Goal: Information Seeking & Learning: Get advice/opinions

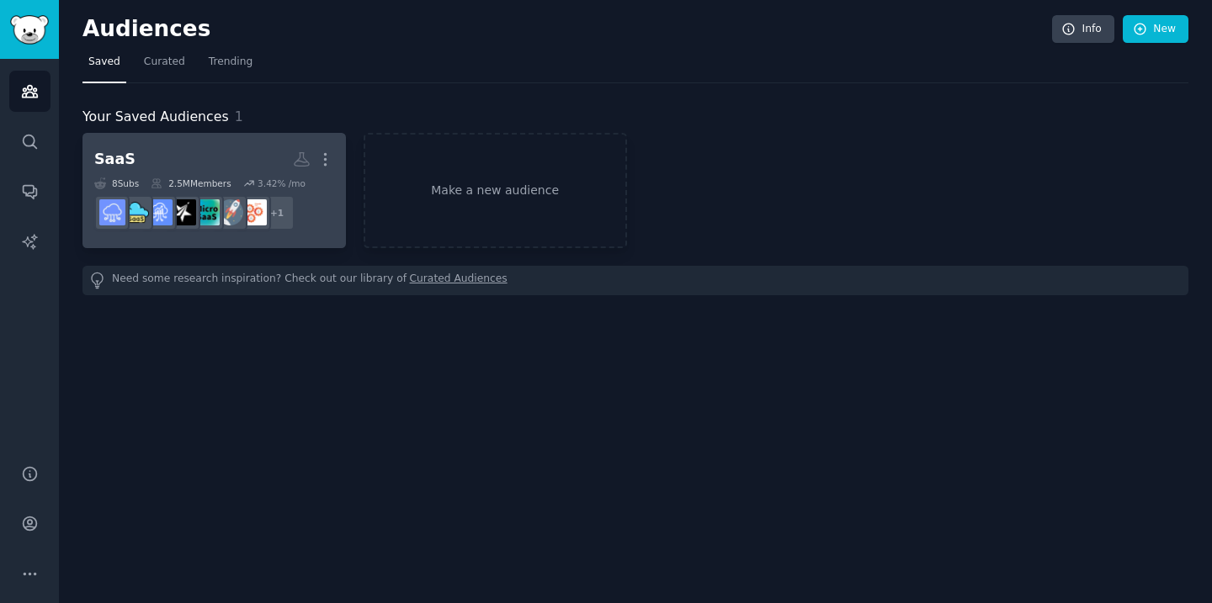
click at [189, 170] on h2 "SaaS Custom Audience More" at bounding box center [214, 159] width 240 height 29
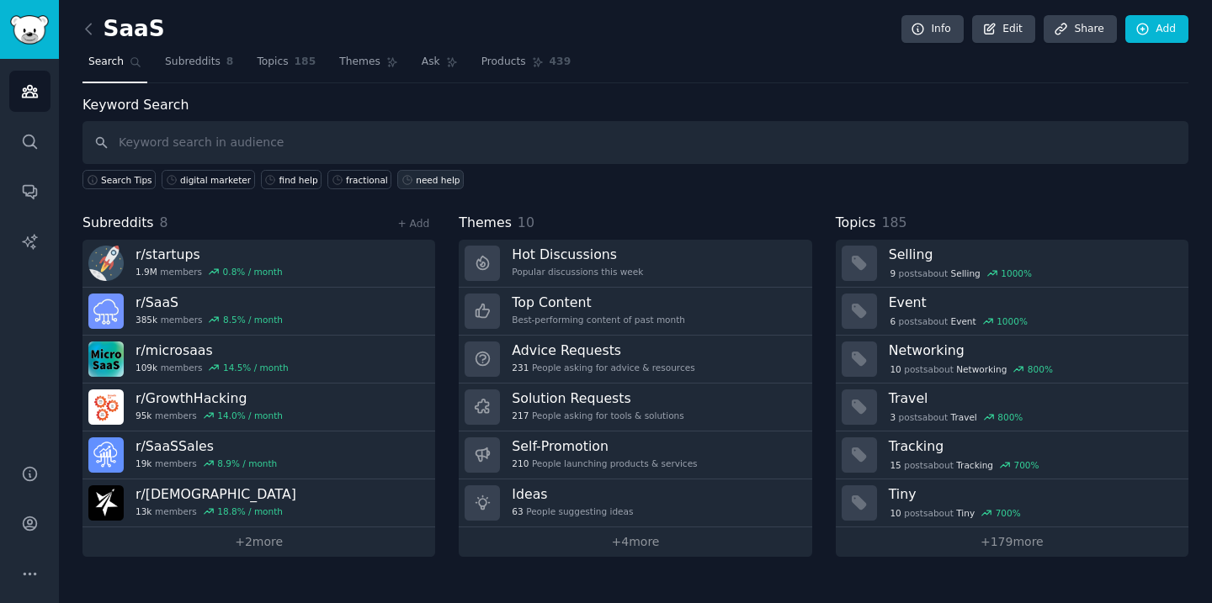
click at [430, 184] on div "need help" at bounding box center [438, 180] width 44 height 12
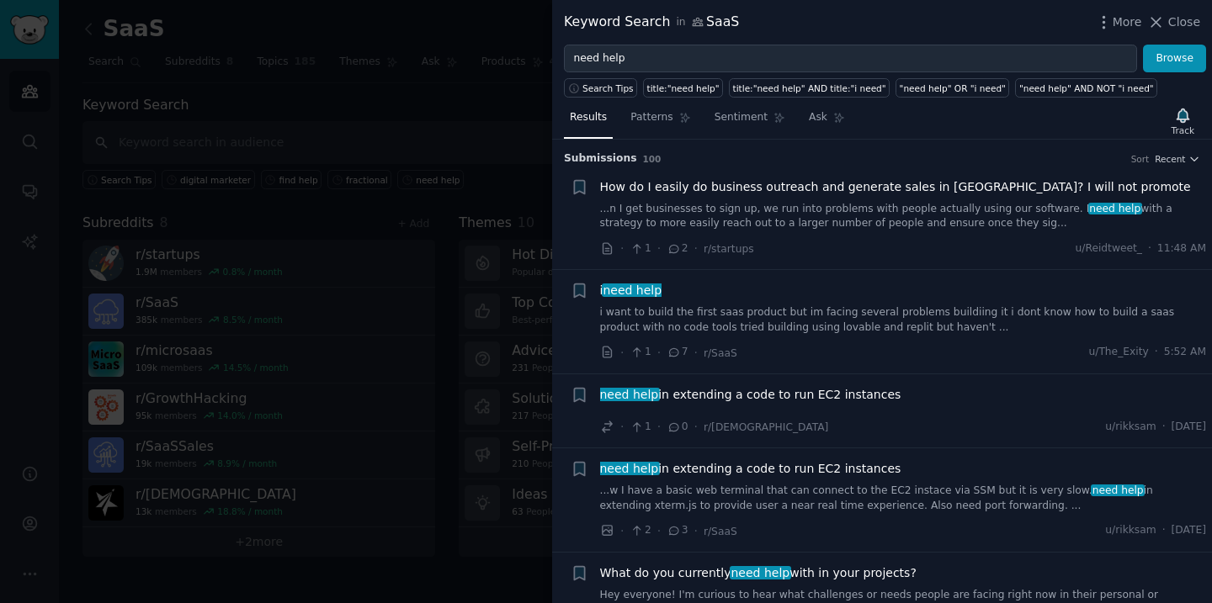
click at [821, 192] on span "How do I easily do business outreach and generate sales in [GEOGRAPHIC_DATA]? I…" at bounding box center [895, 187] width 591 height 18
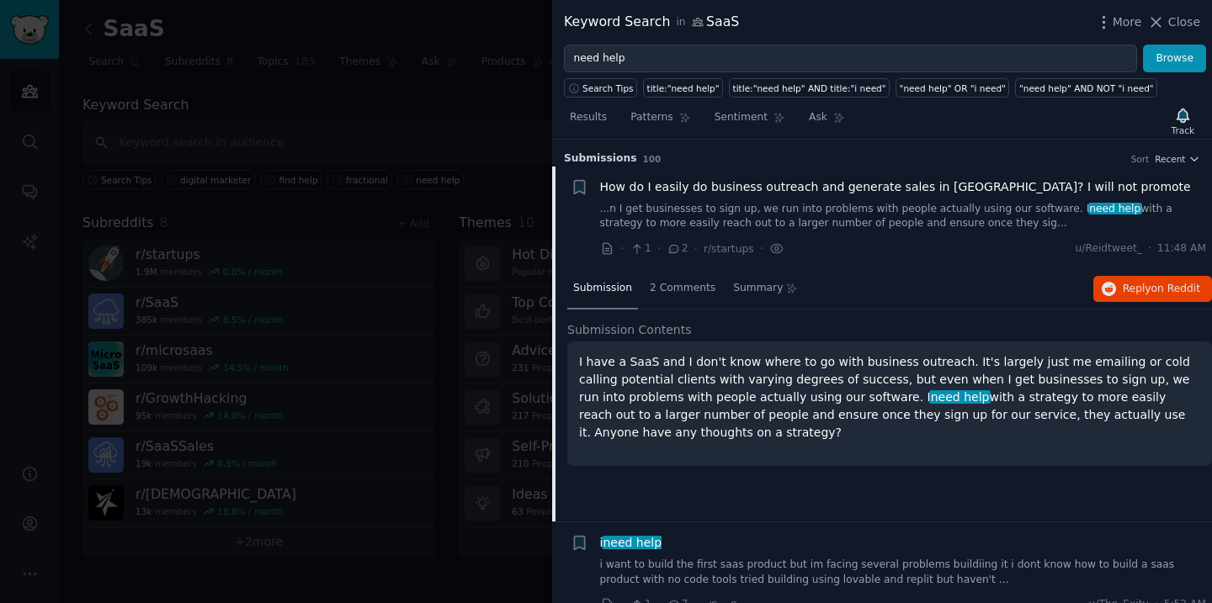
scroll to position [27, 0]
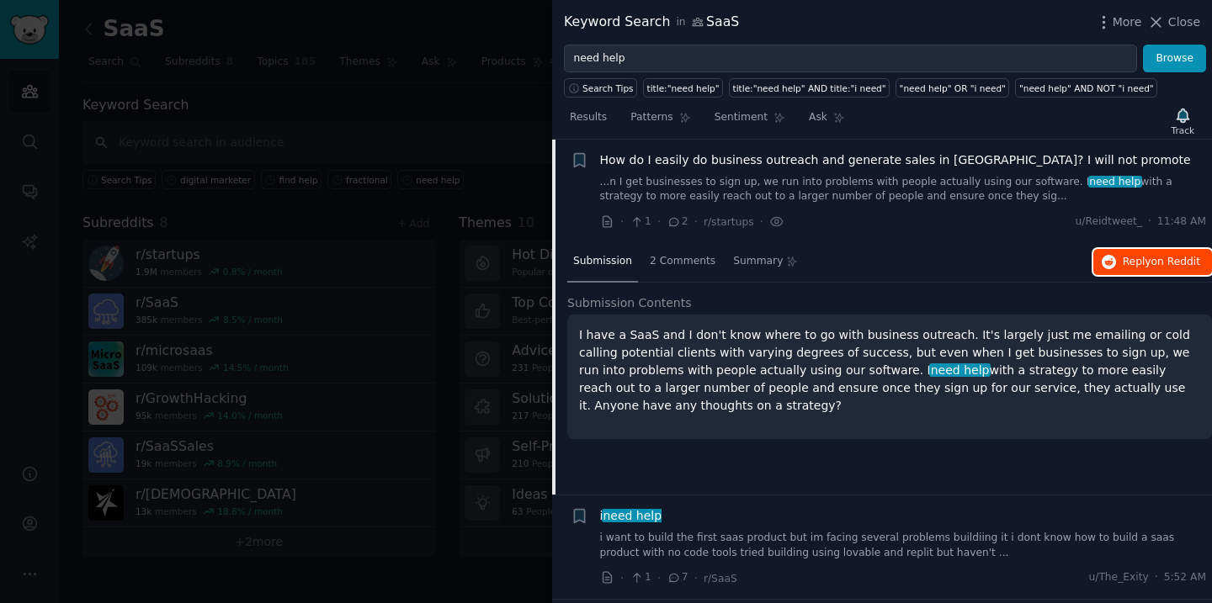
click at [1142, 266] on span "Reply on Reddit" at bounding box center [1160, 262] width 77 height 15
click at [893, 158] on span "How do I easily do business outreach and generate sales in [GEOGRAPHIC_DATA]? I…" at bounding box center [895, 160] width 591 height 18
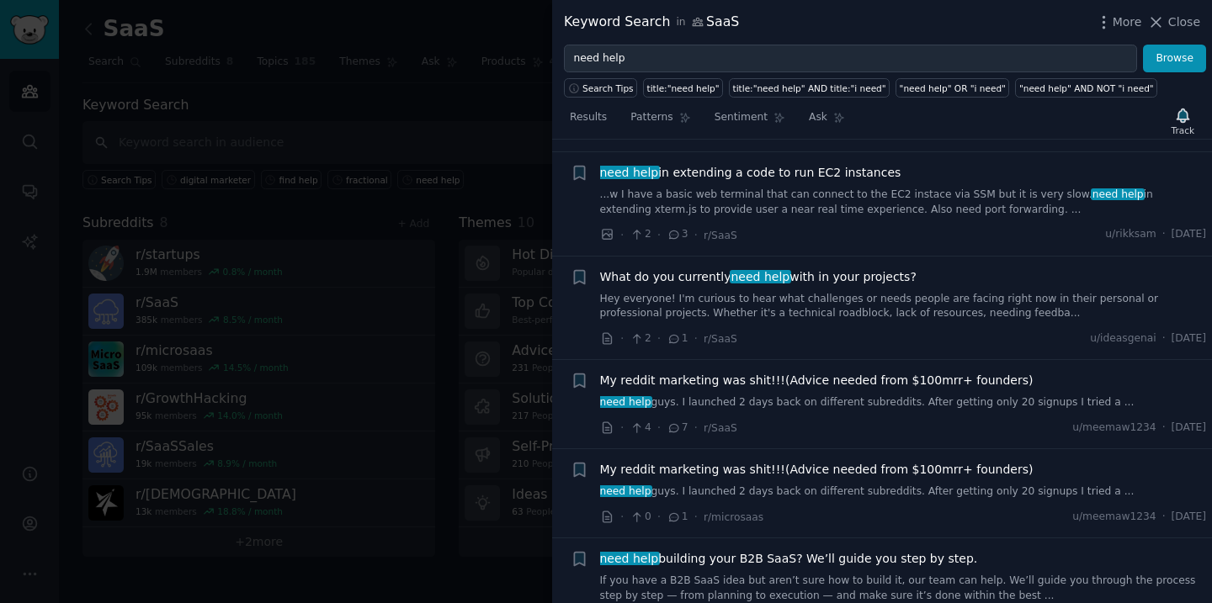
scroll to position [300, 0]
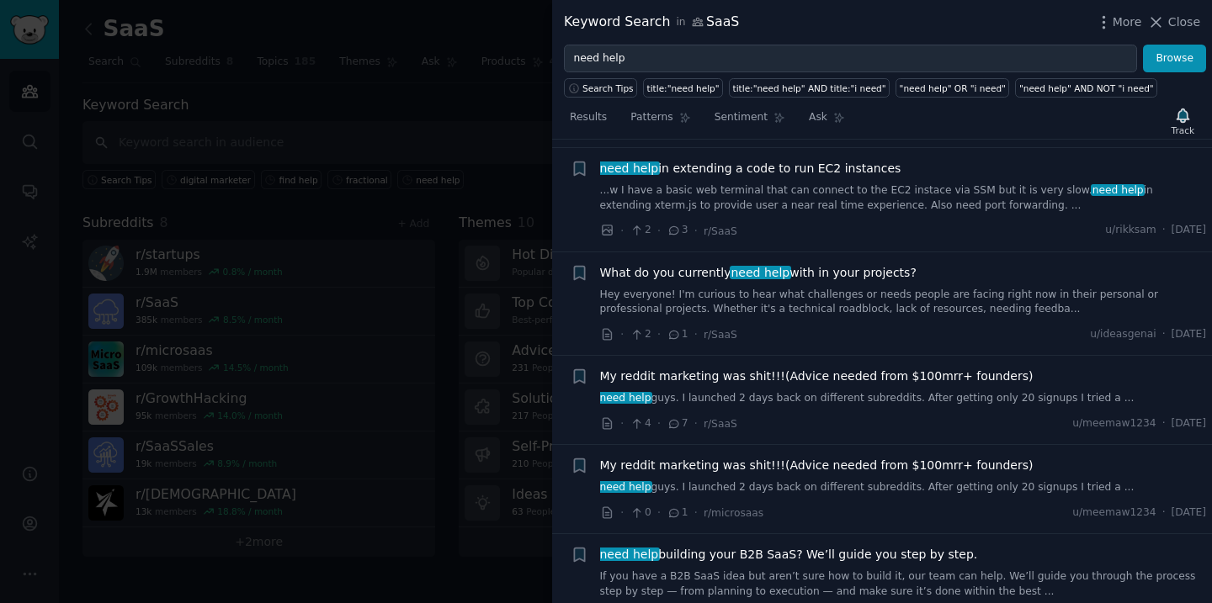
click at [857, 273] on span "What do you currently need help with in your projects?" at bounding box center [758, 273] width 316 height 18
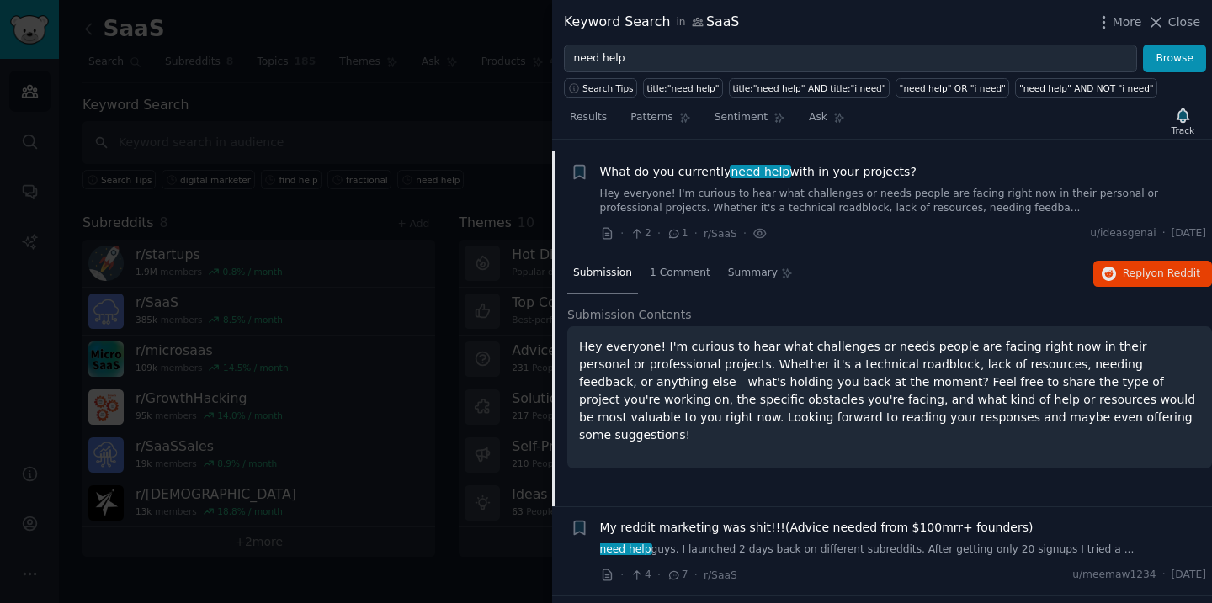
scroll to position [413, 0]
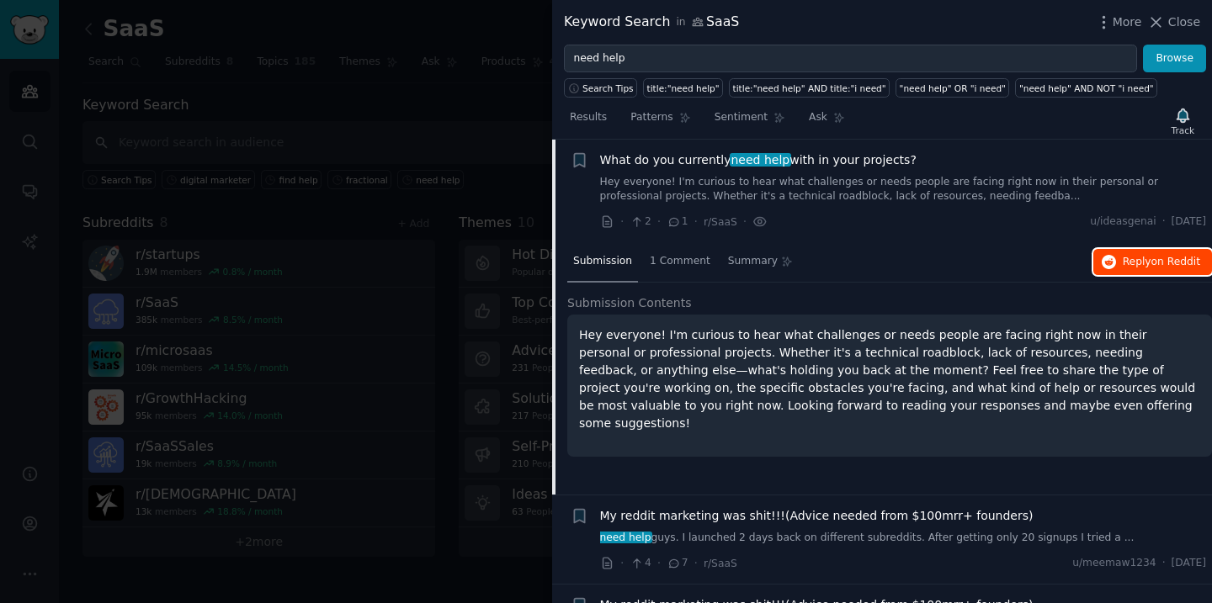
click at [1130, 260] on span "Reply on Reddit" at bounding box center [1160, 262] width 77 height 15
click at [831, 162] on span "What do you currently need help with in your projects?" at bounding box center [758, 160] width 316 height 18
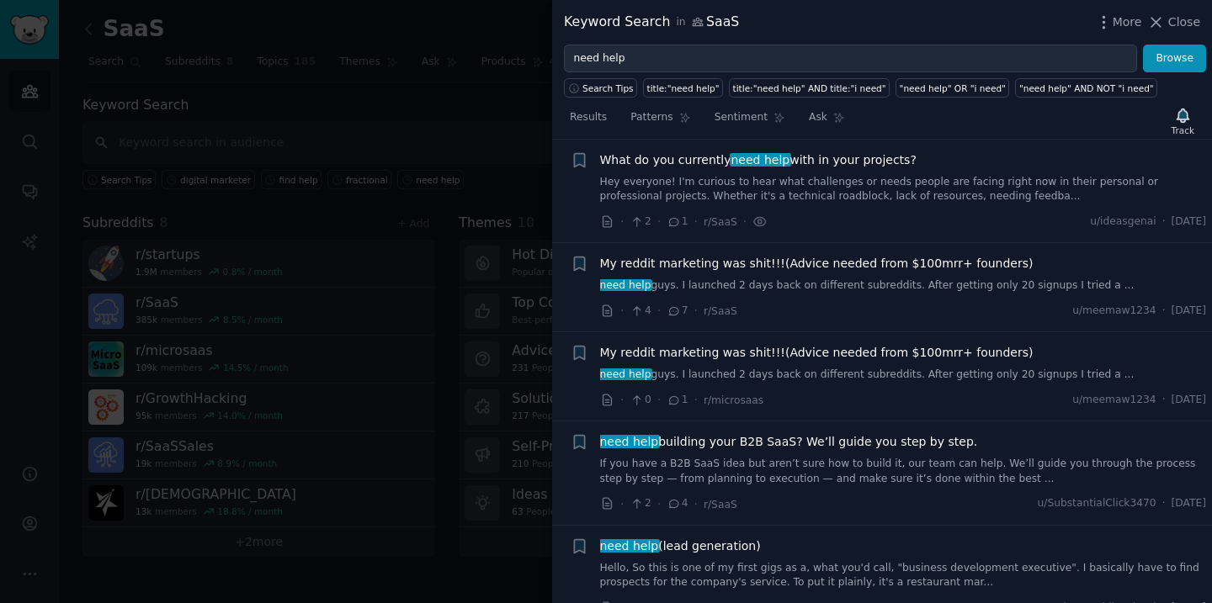
click at [838, 264] on span "My reddit marketing was shit!!!(Advice needed from $100mrr+ founders)" at bounding box center [816, 264] width 433 height 18
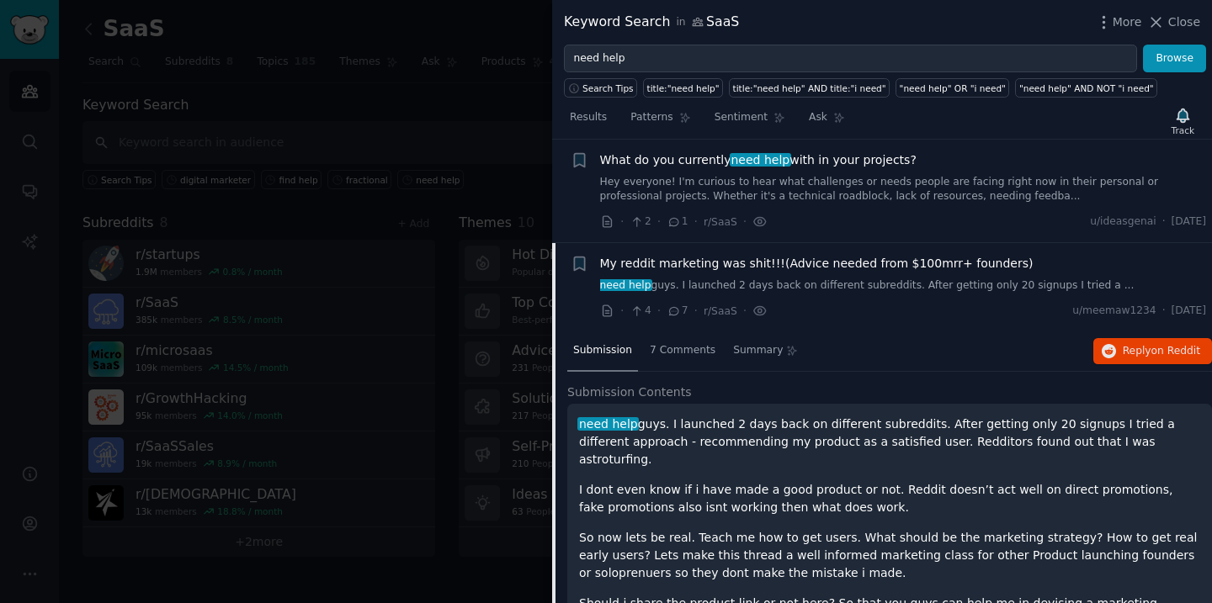
scroll to position [517, 0]
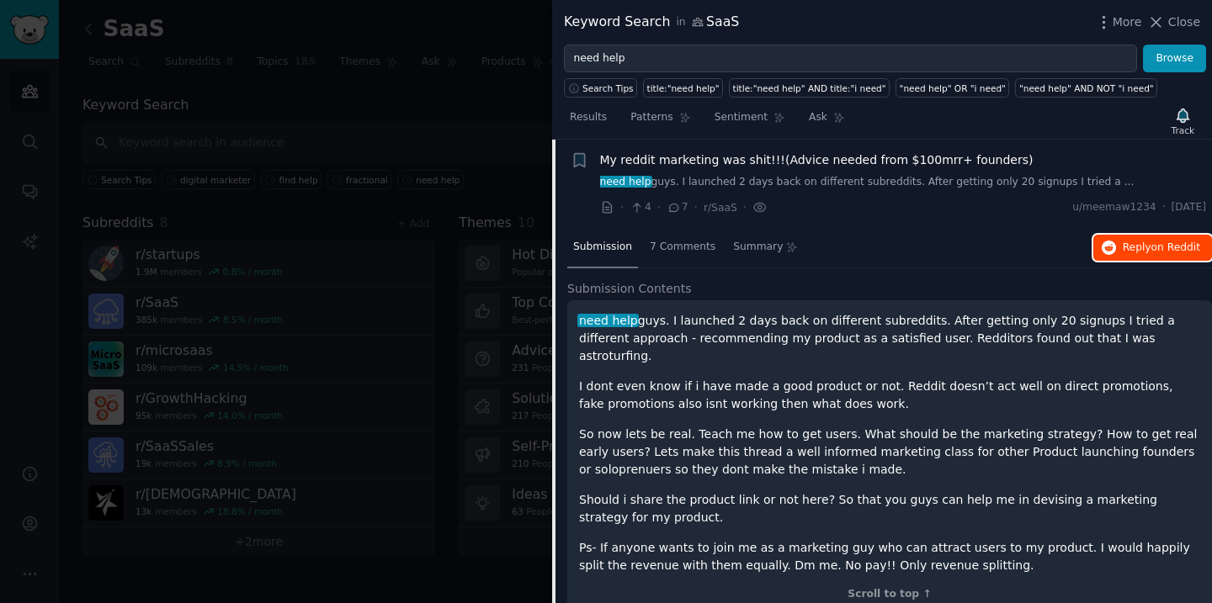
click at [1151, 249] on span "on Reddit" at bounding box center [1175, 247] width 49 height 12
click at [798, 167] on span "My reddit marketing was shit!!!(Advice needed from $100mrr+ founders)" at bounding box center [816, 160] width 433 height 18
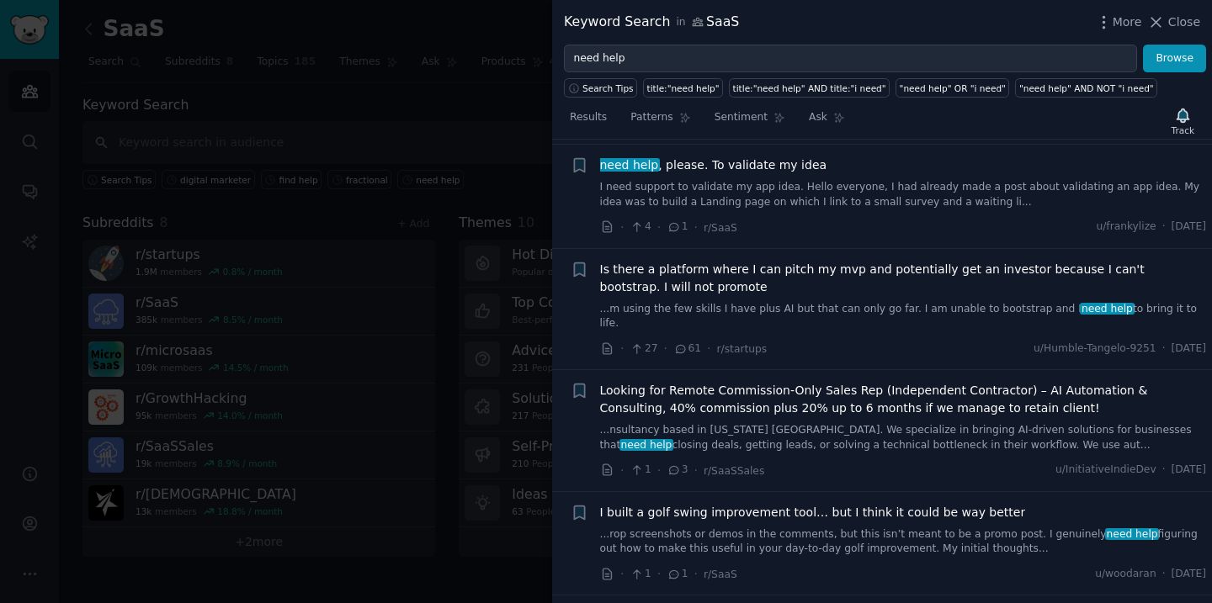
scroll to position [979, 0]
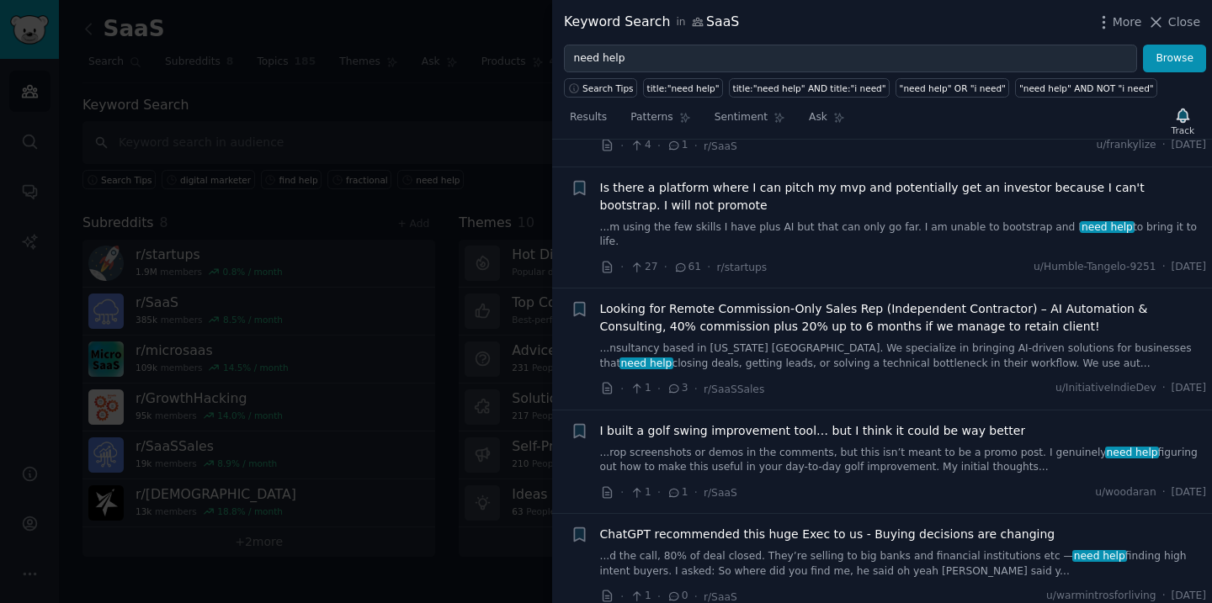
click at [867, 312] on span "Looking for Remote Commission-Only Sales Rep (Independent Contractor) – AI Auto…" at bounding box center [903, 317] width 607 height 35
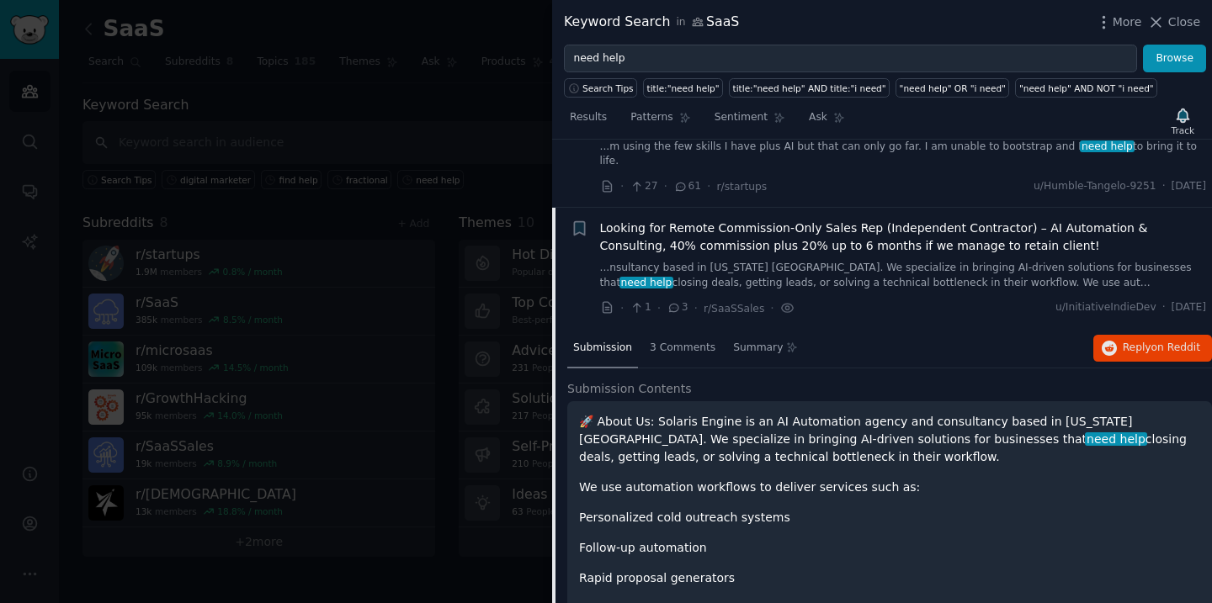
scroll to position [1114, 0]
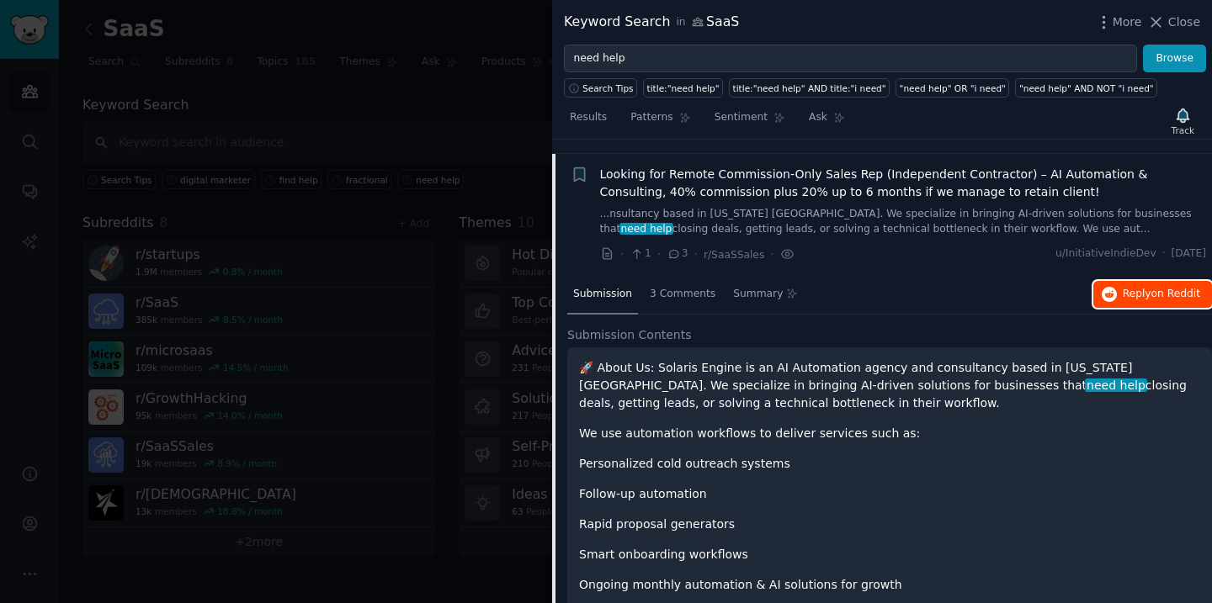
click at [1138, 287] on span "Reply on Reddit" at bounding box center [1160, 294] width 77 height 15
click at [807, 183] on span "Looking for Remote Commission-Only Sales Rep (Independent Contractor) – AI Auto…" at bounding box center [903, 183] width 607 height 35
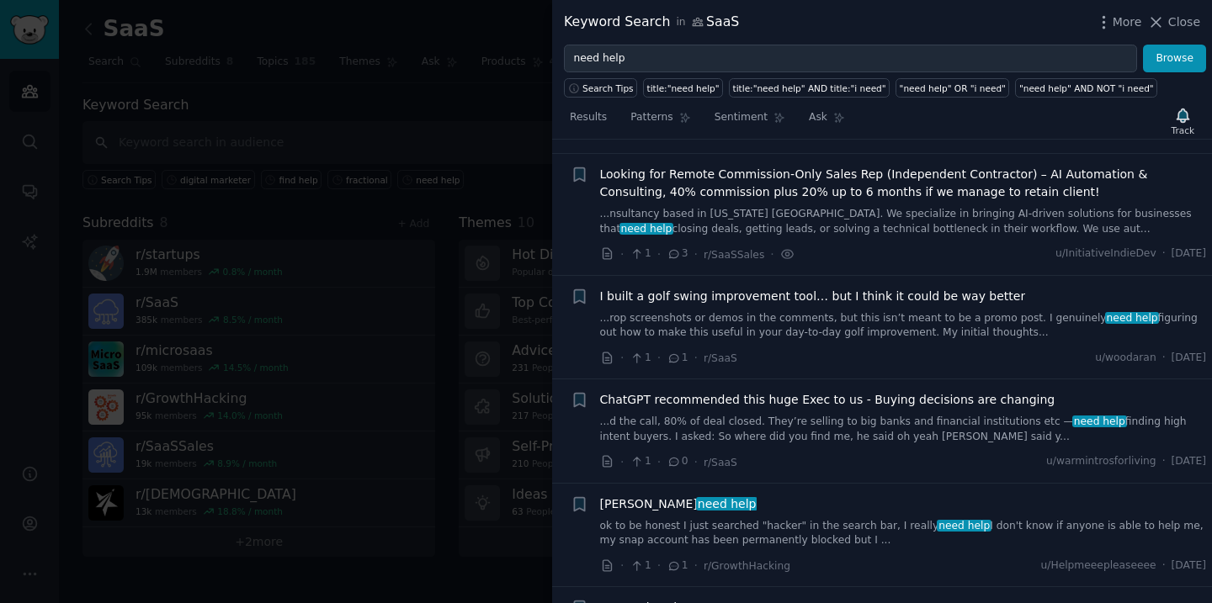
scroll to position [1141, 0]
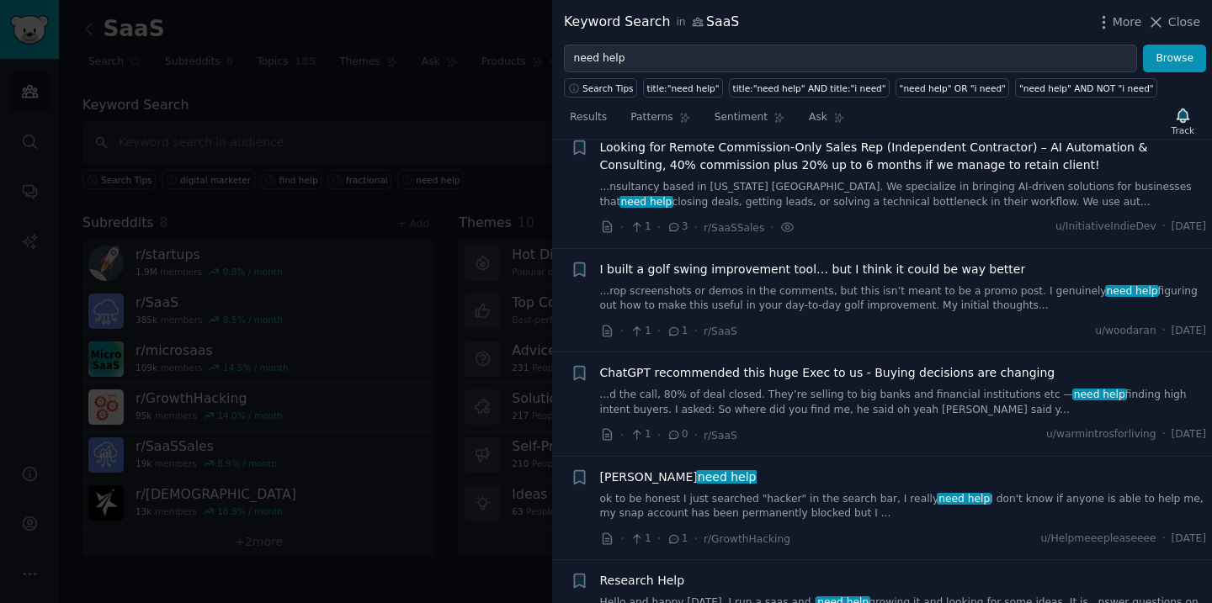
click at [496, 185] on div at bounding box center [606, 301] width 1212 height 603
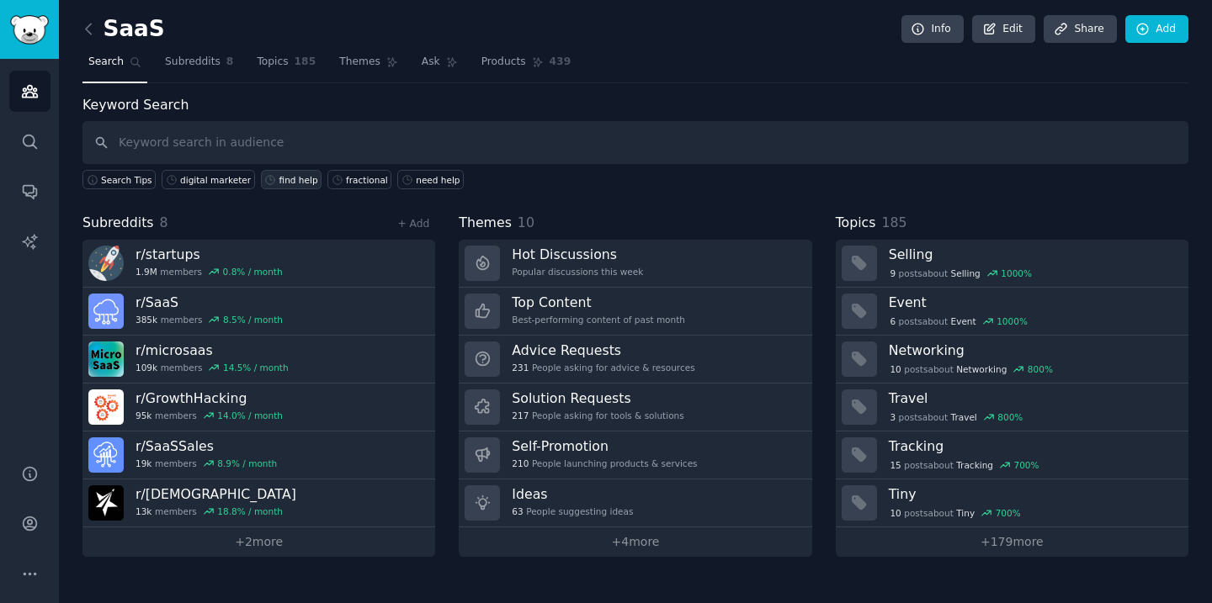
click at [280, 182] on div "find help" at bounding box center [298, 180] width 39 height 12
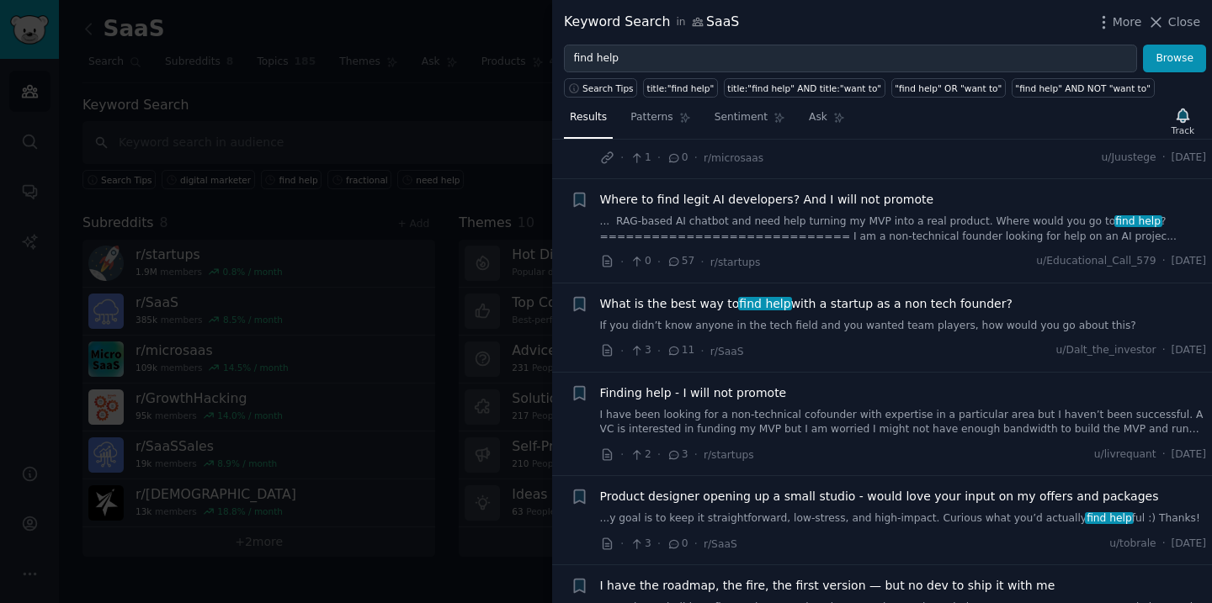
scroll to position [264, 0]
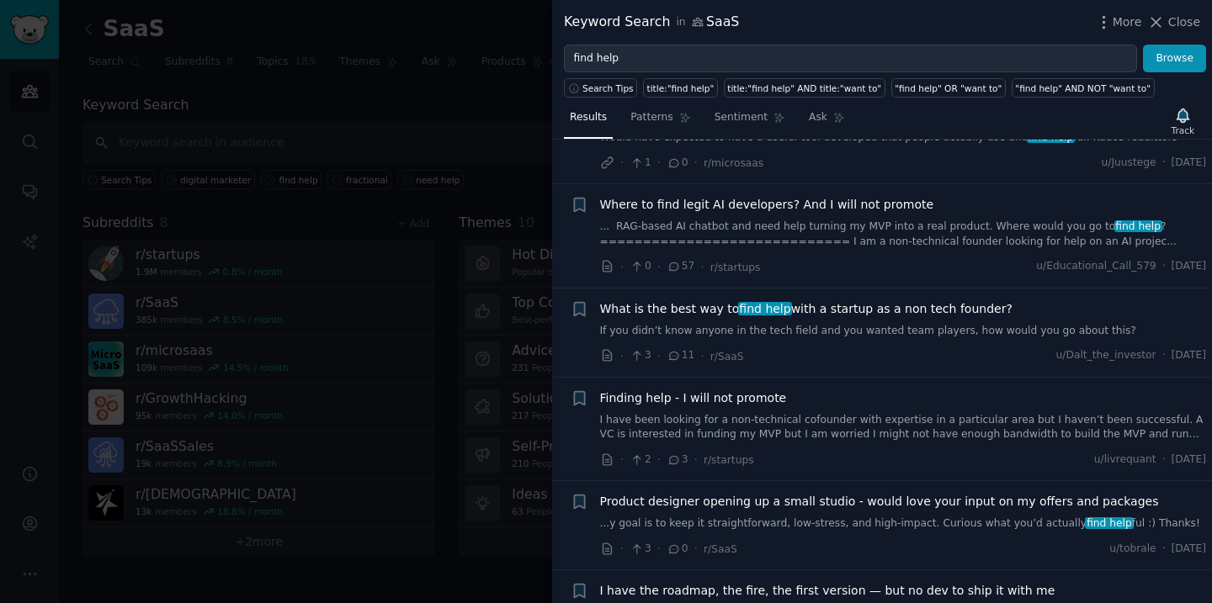
click at [743, 395] on span "Finding help - I will not promote" at bounding box center [693, 399] width 187 height 18
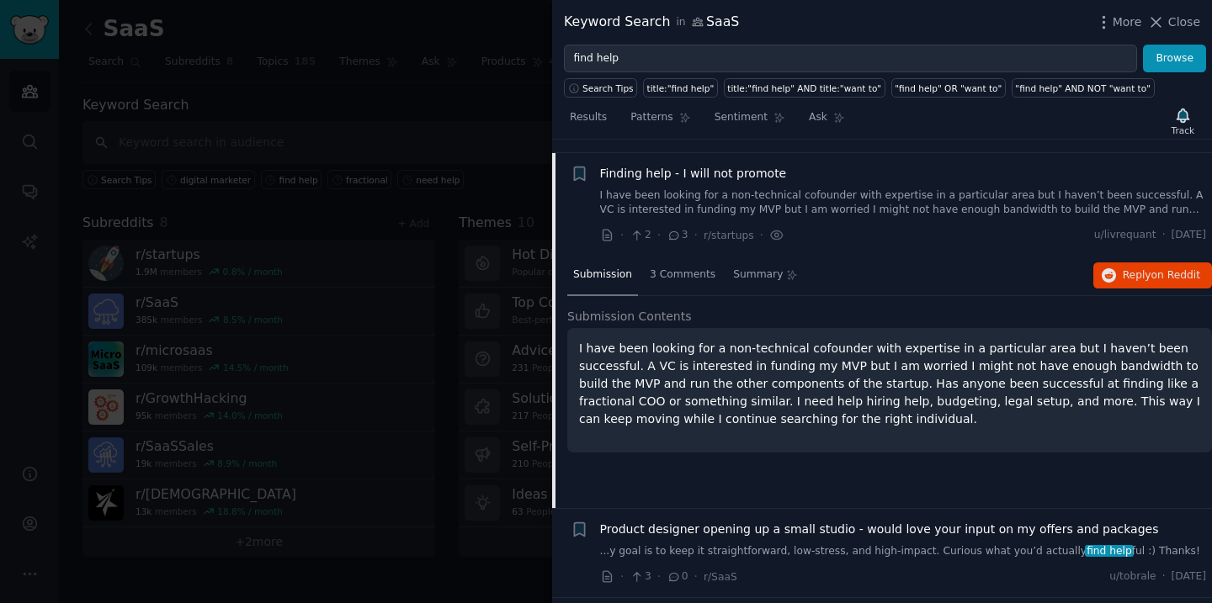
scroll to position [502, 0]
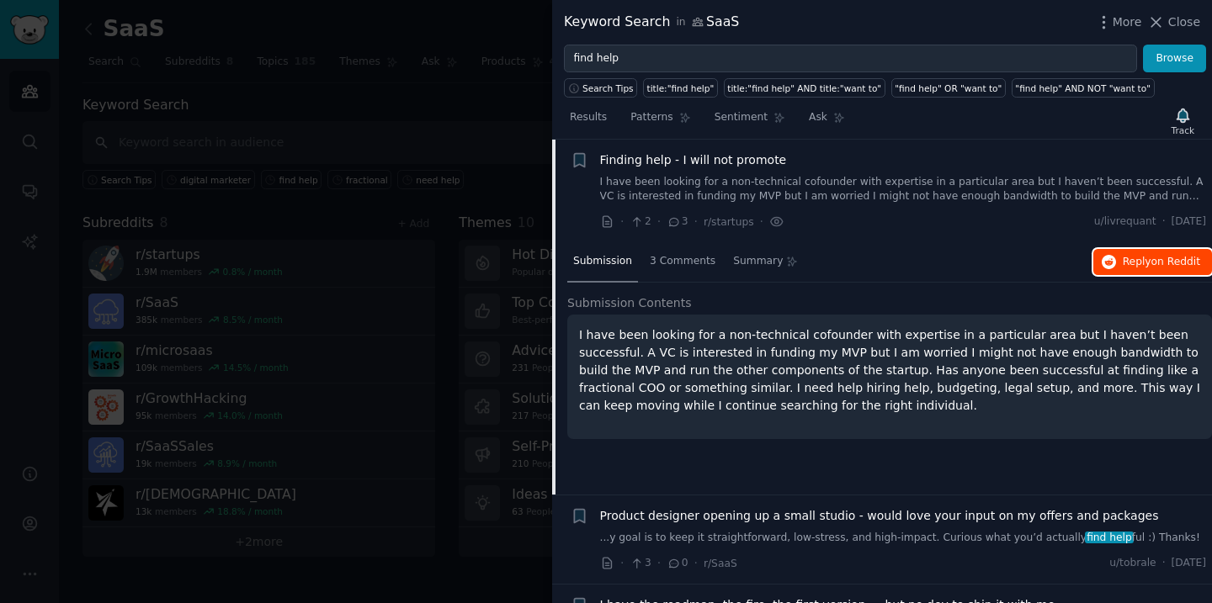
click at [1130, 262] on span "Reply on Reddit" at bounding box center [1160, 262] width 77 height 15
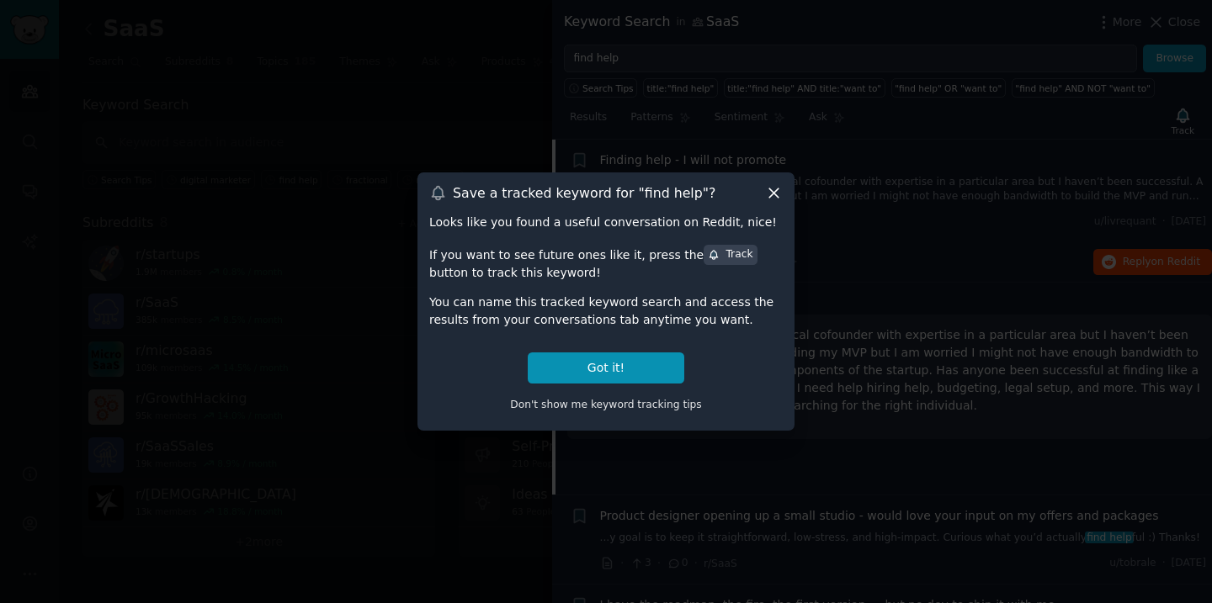
click at [775, 192] on icon at bounding box center [773, 192] width 9 height 9
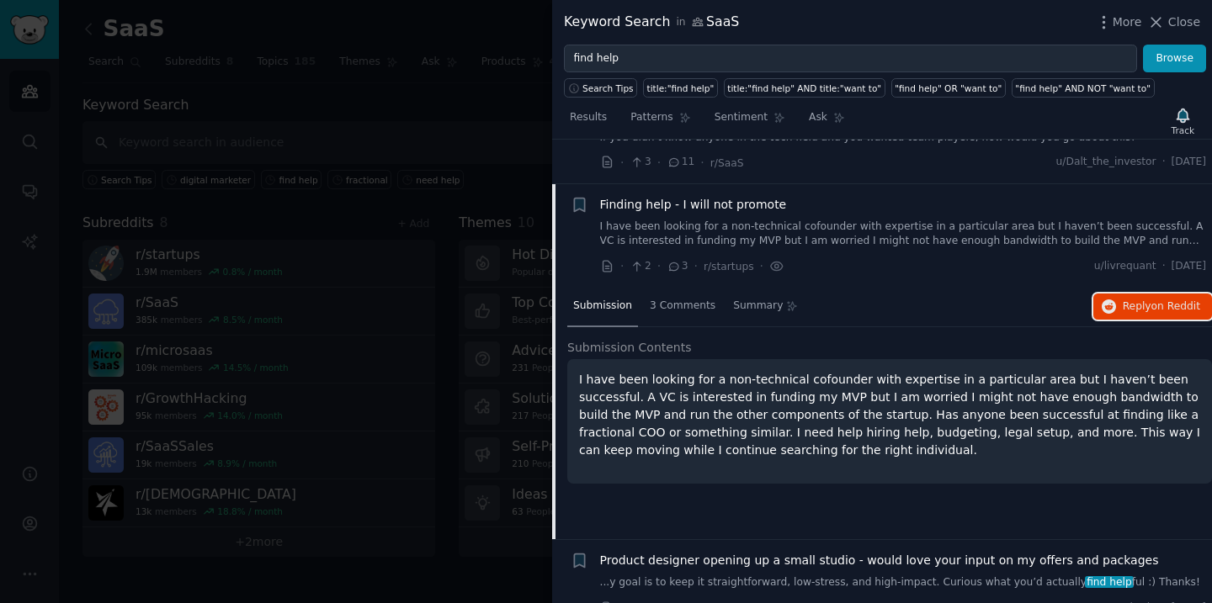
scroll to position [438, 0]
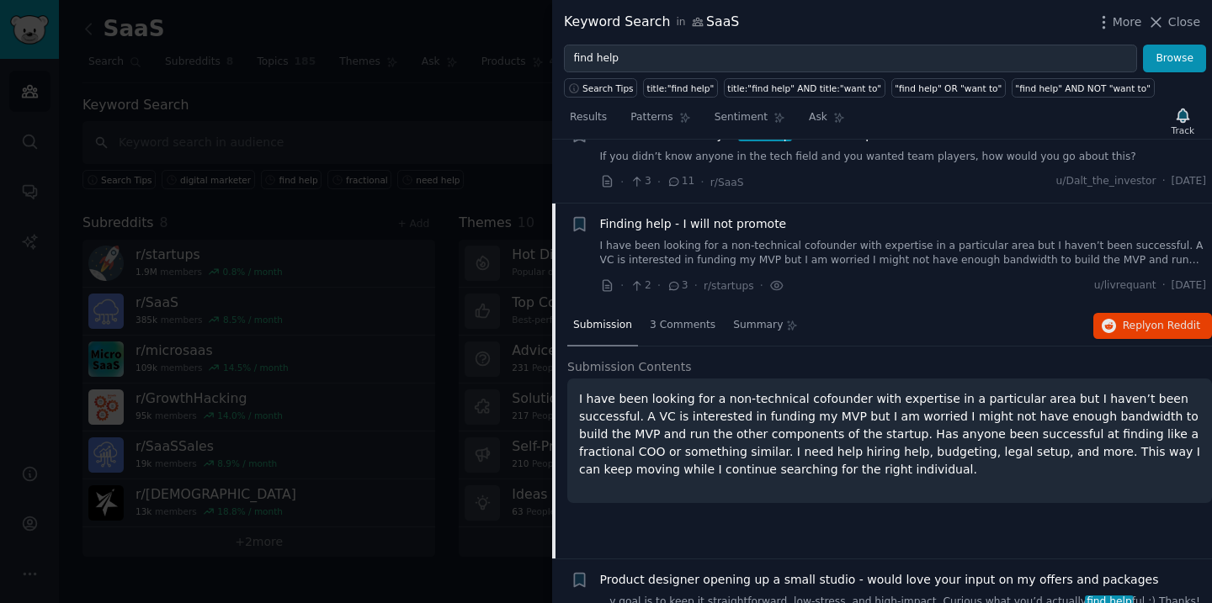
click at [802, 225] on div "Finding help - I will not promote" at bounding box center [903, 224] width 607 height 18
click at [776, 223] on div "Finding help - I will not promote" at bounding box center [903, 224] width 607 height 18
click at [751, 220] on span "Finding help - I will not promote" at bounding box center [693, 224] width 187 height 18
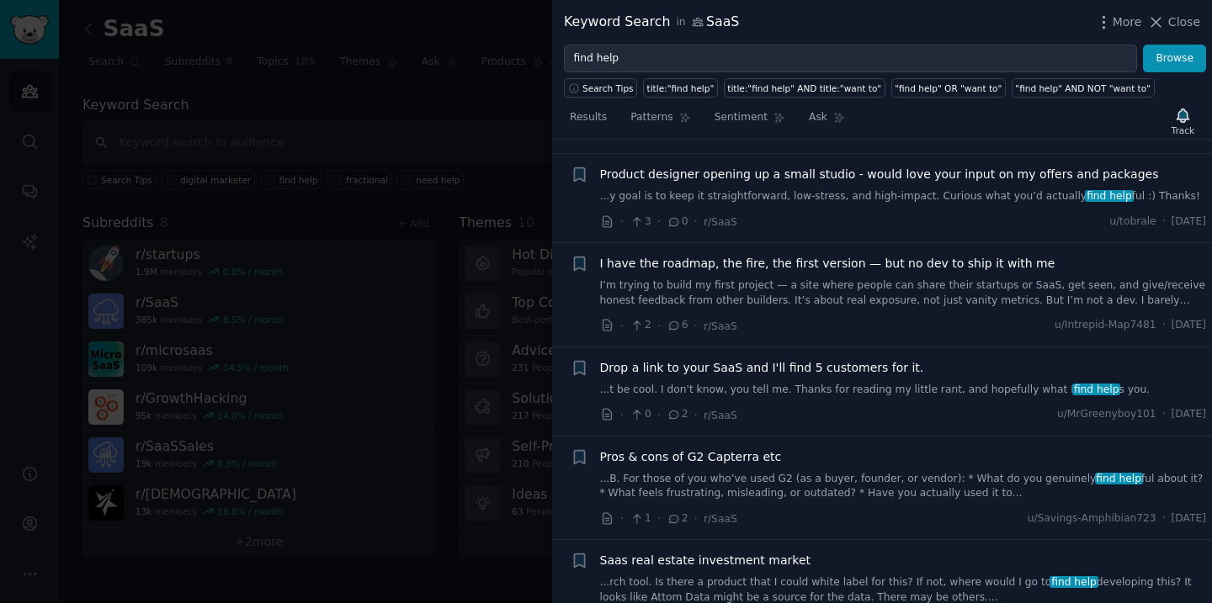
scroll to position [595, 0]
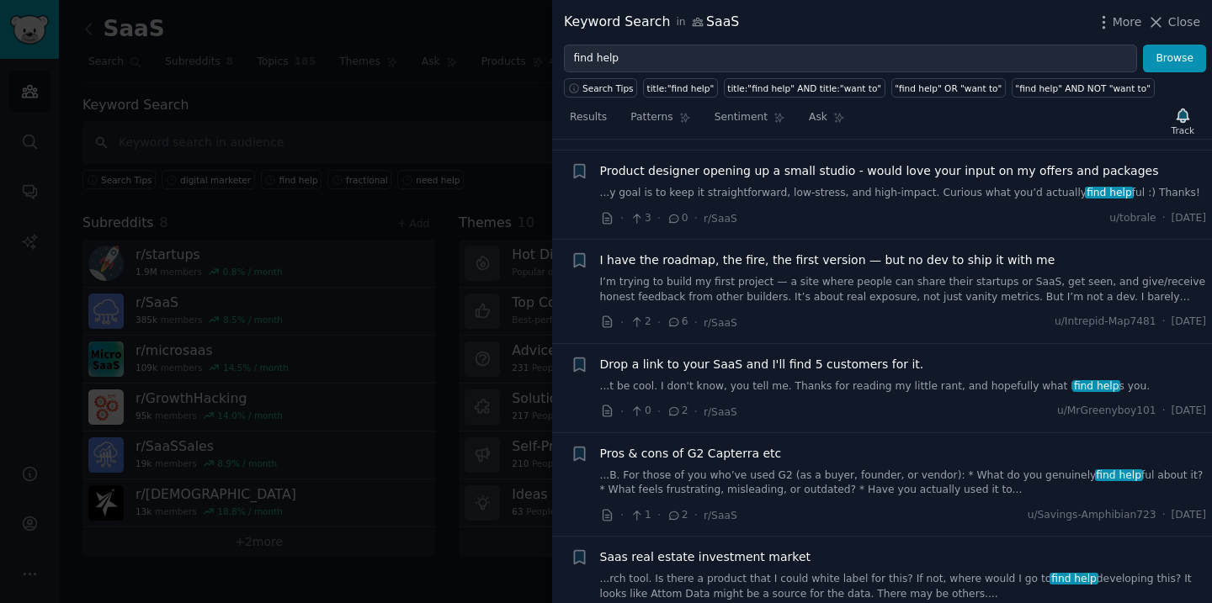
click at [829, 366] on span "Drop a link to your SaaS and I'll find 5 customers for it." at bounding box center [762, 365] width 324 height 18
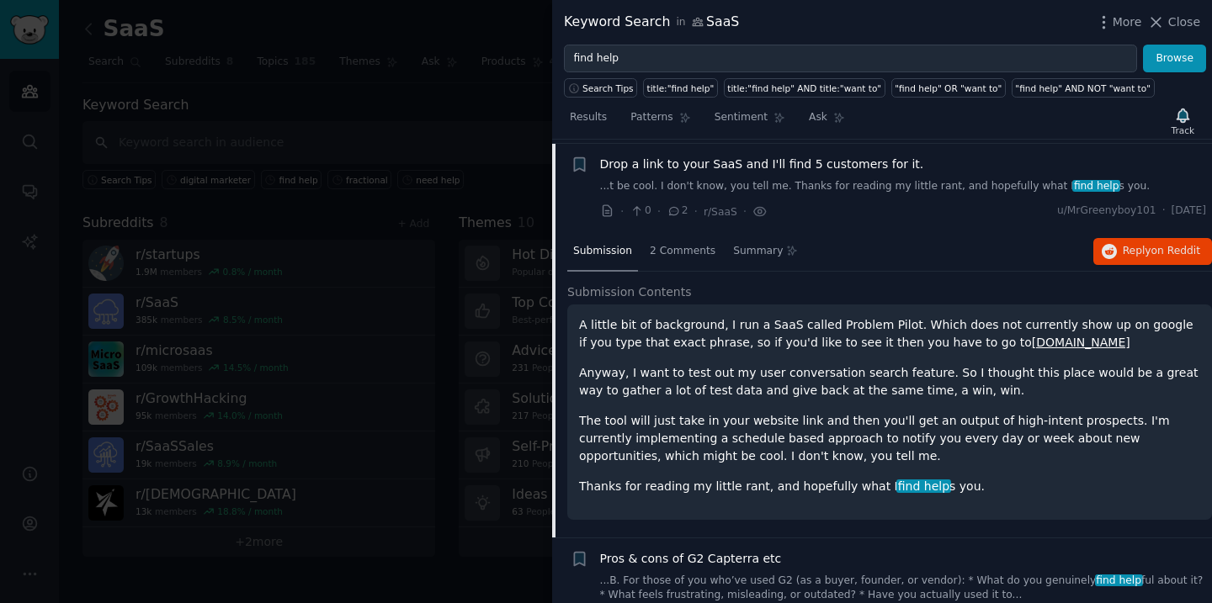
scroll to position [799, 0]
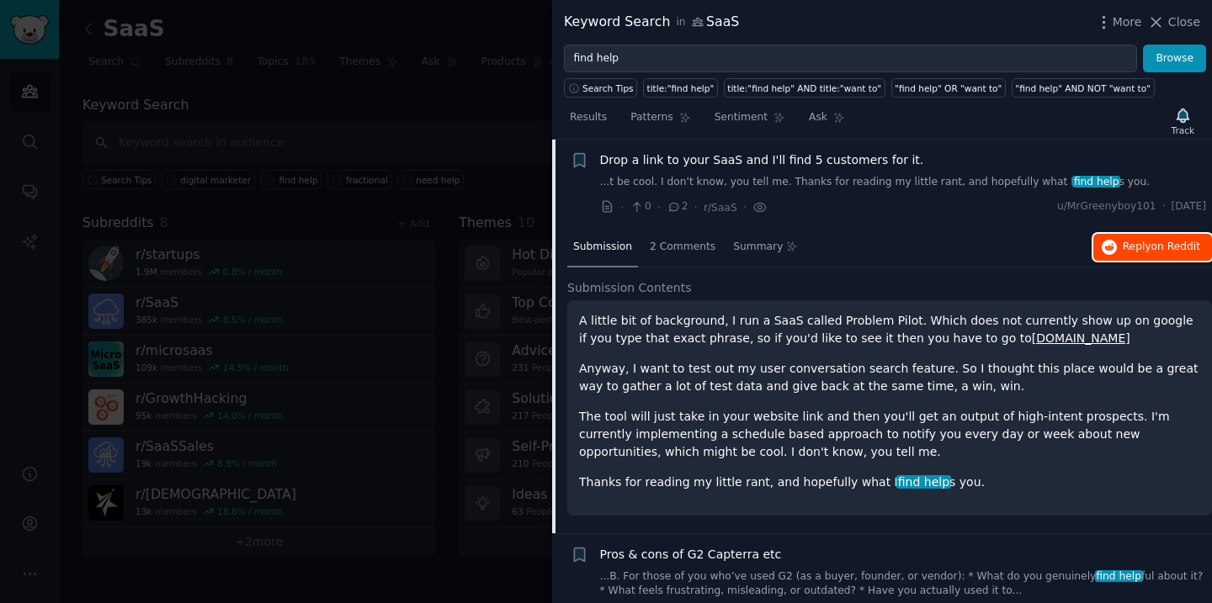
click at [1135, 251] on span "Reply on Reddit" at bounding box center [1160, 247] width 77 height 15
click at [803, 164] on span "Drop a link to your SaaS and I'll find 5 customers for it." at bounding box center [762, 160] width 324 height 18
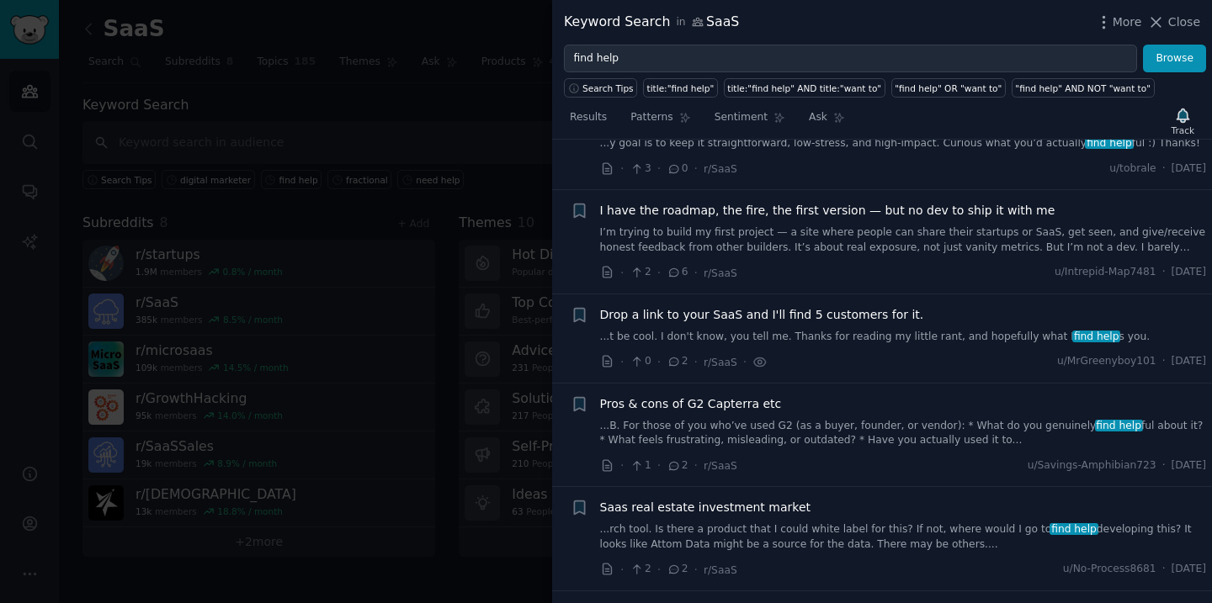
scroll to position [638, 0]
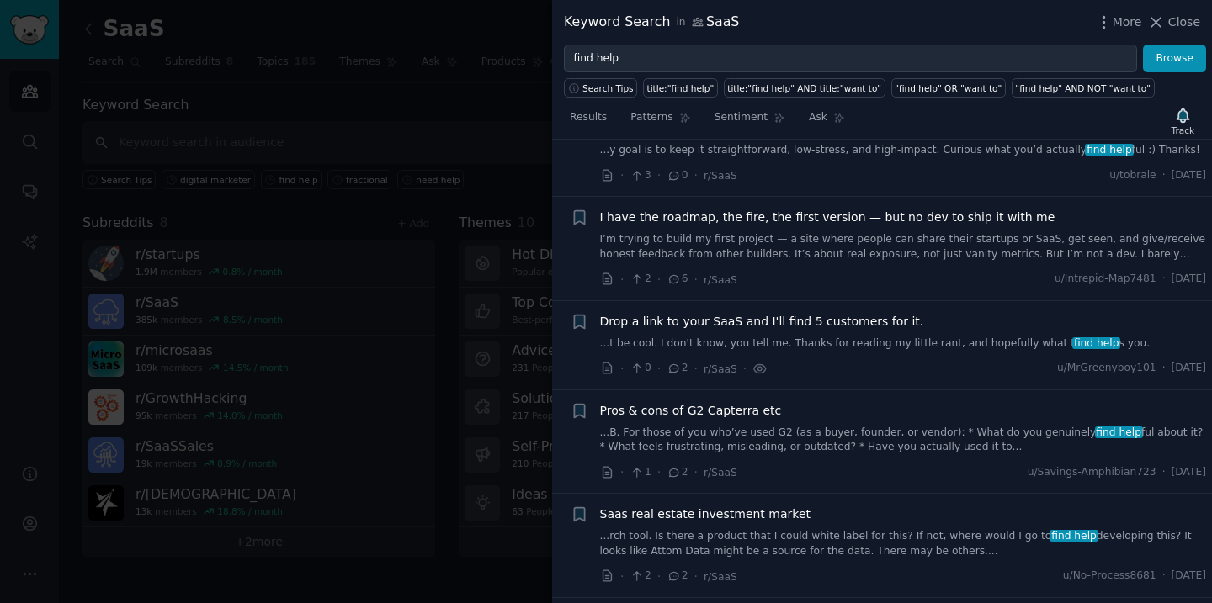
click at [447, 156] on div at bounding box center [606, 301] width 1212 height 603
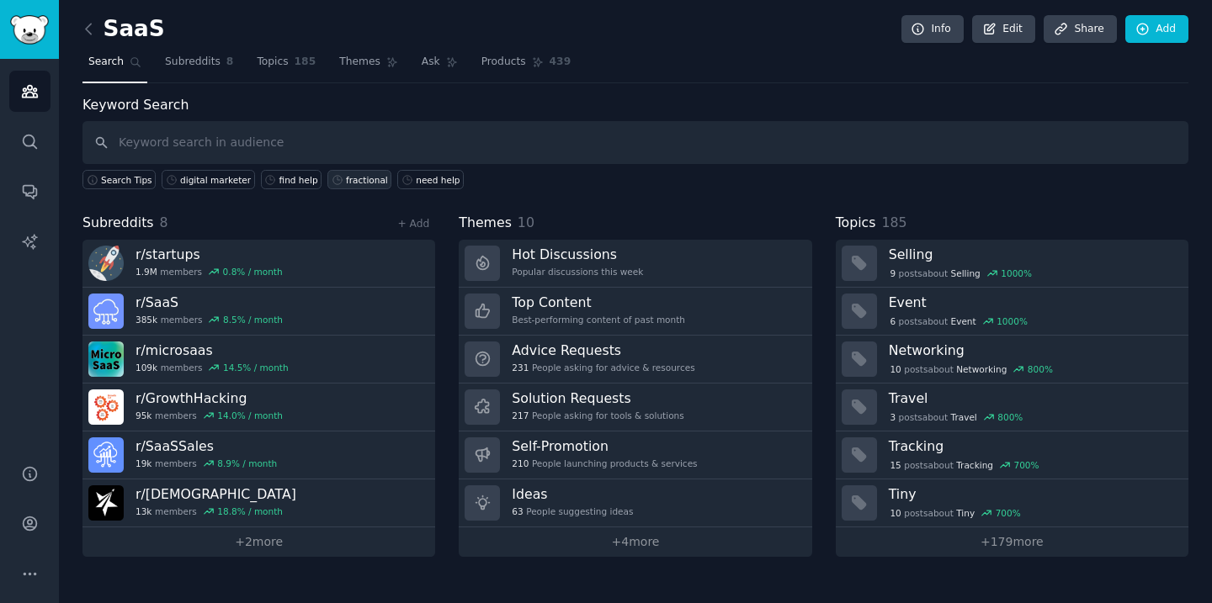
click at [354, 178] on div "fractional" at bounding box center [367, 180] width 42 height 12
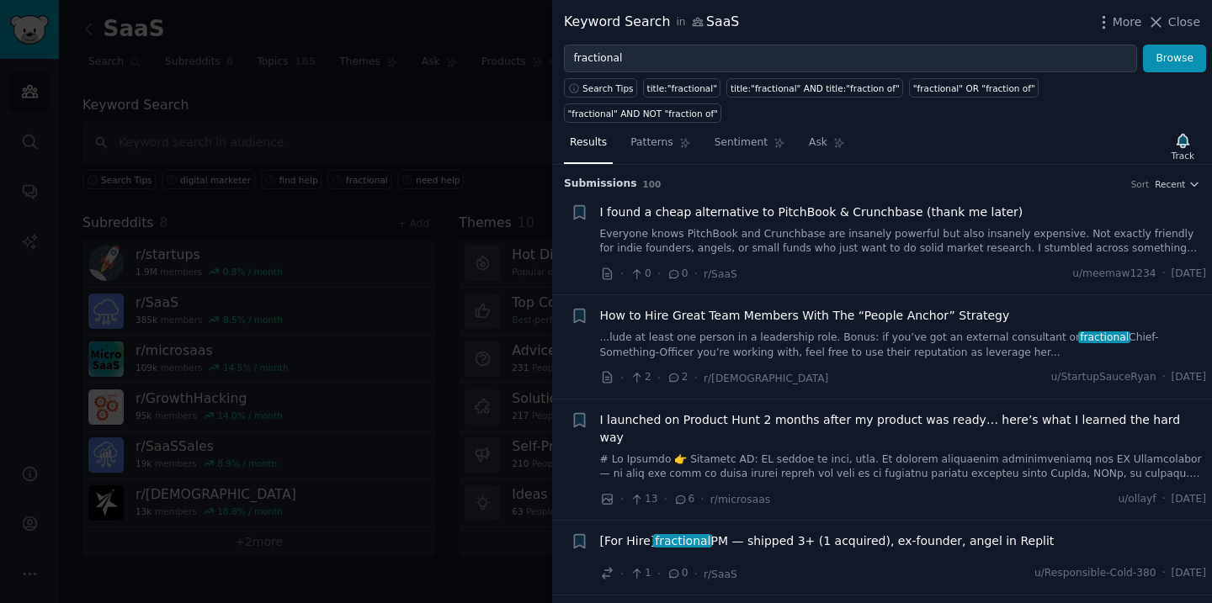
click at [769, 204] on span "I found a cheap alternative to PitchBook & Crunchbase (thank me later)" at bounding box center [811, 213] width 423 height 18
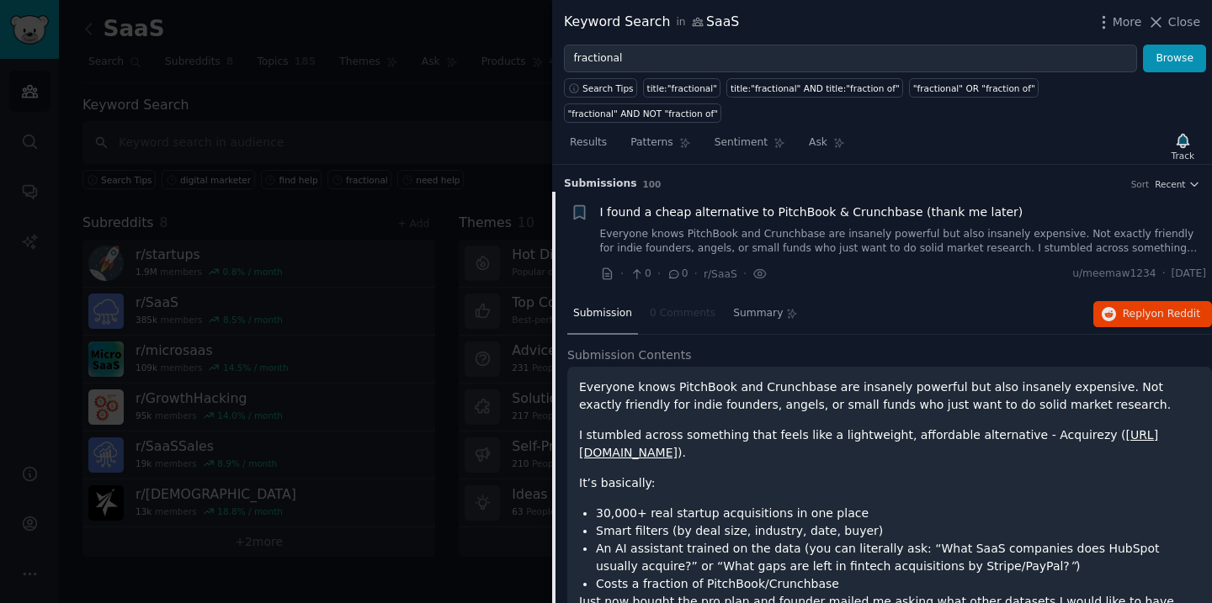
scroll to position [27, 0]
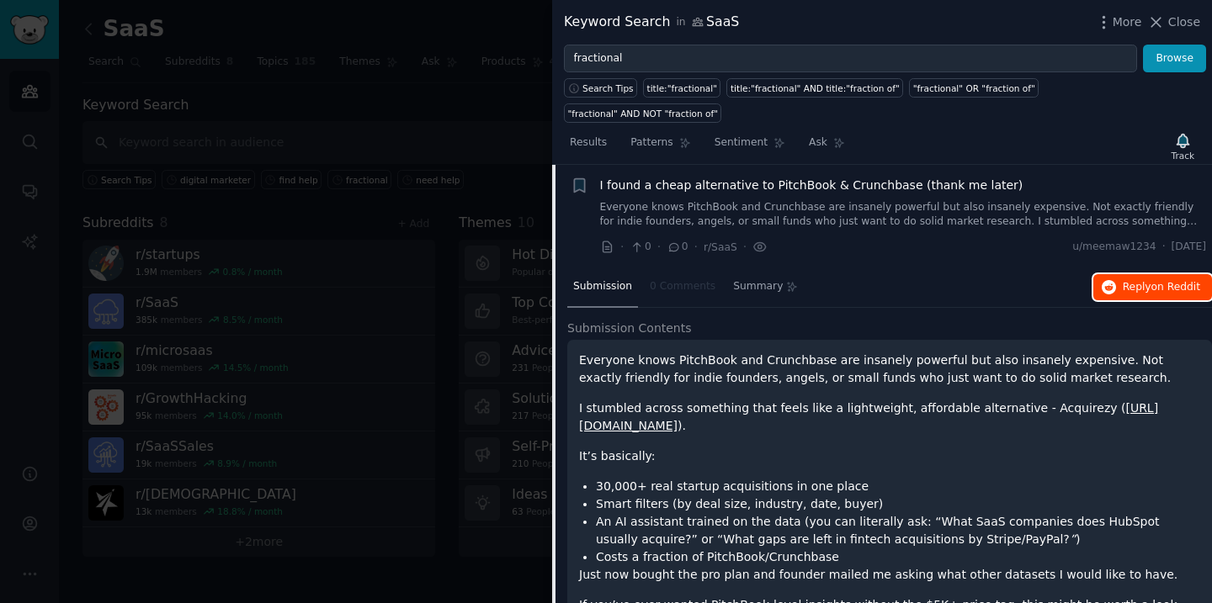
click at [1147, 274] on button "Reply on Reddit" at bounding box center [1152, 287] width 119 height 27
click at [715, 177] on span "I found a cheap alternative to PitchBook & Crunchbase (thank me later)" at bounding box center [811, 186] width 423 height 18
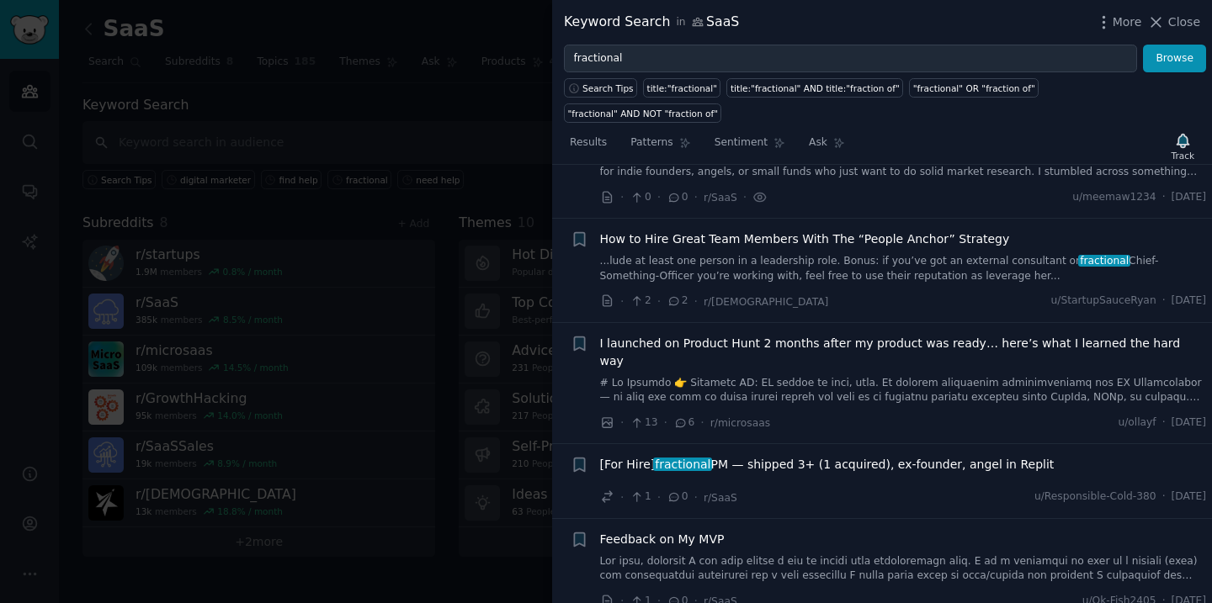
scroll to position [77, 0]
click at [193, 193] on div at bounding box center [606, 301] width 1212 height 603
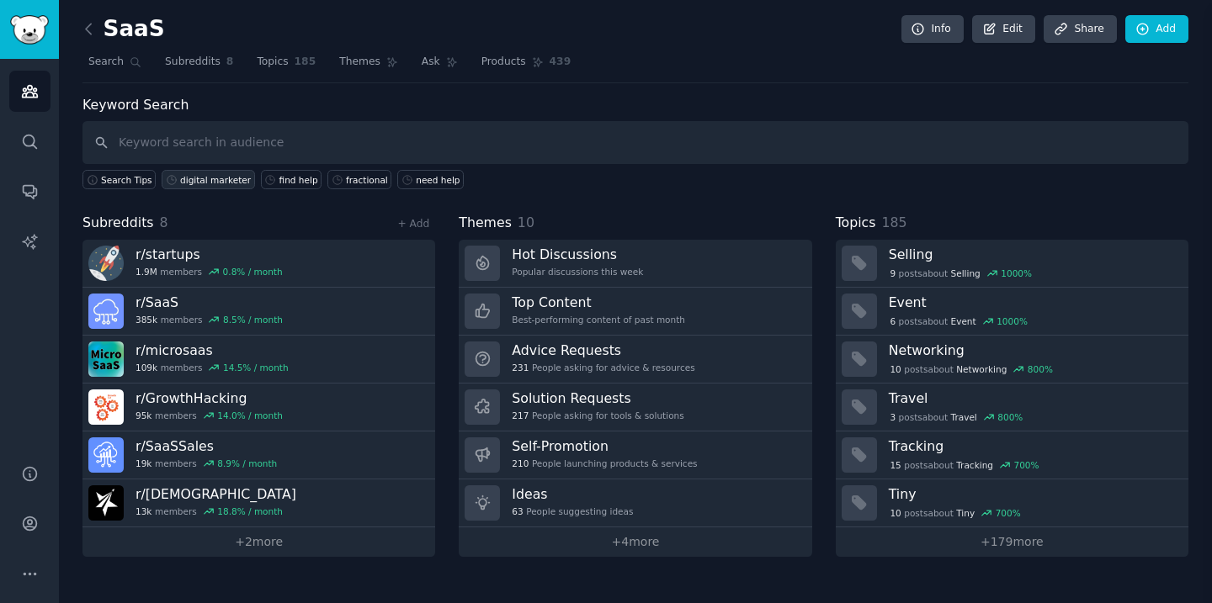
click at [206, 182] on div "digital marketer" at bounding box center [215, 180] width 71 height 12
